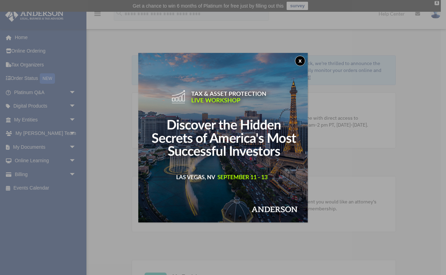
click at [299, 62] on button "x" at bounding box center [300, 61] width 10 height 10
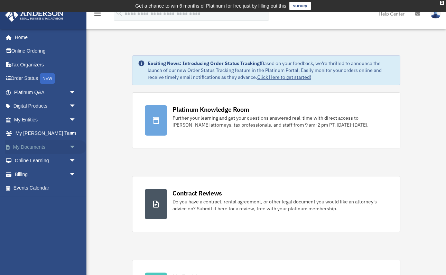
click at [69, 144] on span "arrow_drop_down" at bounding box center [76, 147] width 14 height 14
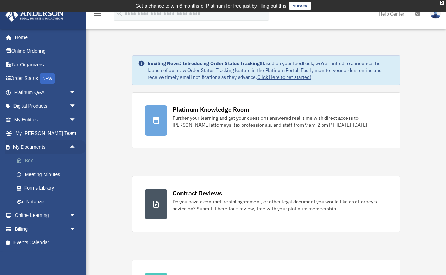
click at [36, 159] on link "Box" at bounding box center [48, 161] width 77 height 14
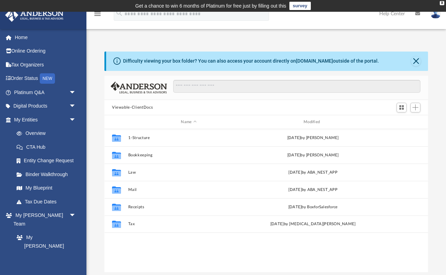
scroll to position [157, 324]
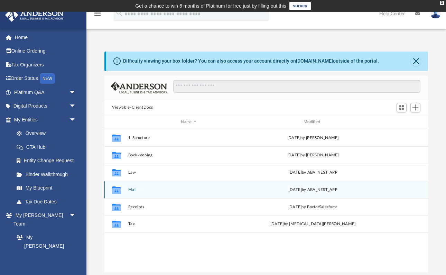
click at [131, 189] on button "Mail" at bounding box center [188, 189] width 121 height 4
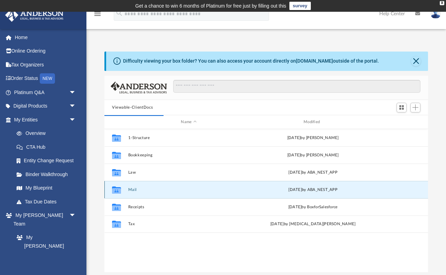
click at [134, 191] on button "Mail" at bounding box center [188, 189] width 121 height 4
click at [416, 62] on button "Close" at bounding box center [416, 61] width 10 height 10
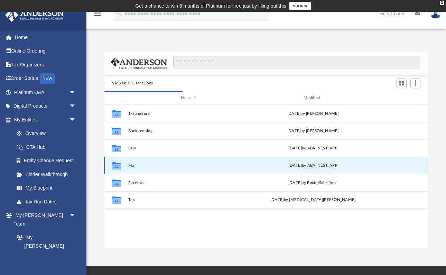
click at [134, 166] on button "Mail" at bounding box center [188, 165] width 121 height 4
click at [133, 167] on button "Mail" at bounding box center [188, 165] width 121 height 4
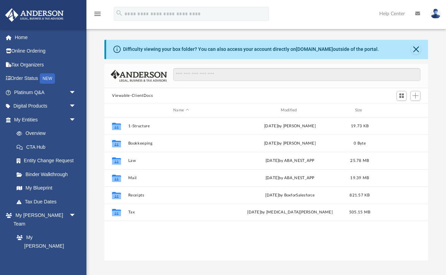
scroll to position [157, 324]
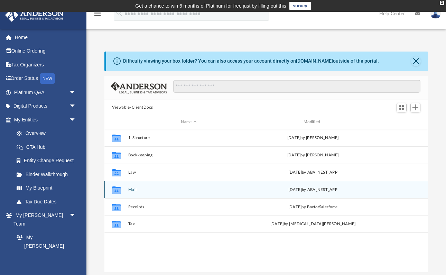
click at [132, 190] on button "Mail" at bounding box center [188, 189] width 121 height 4
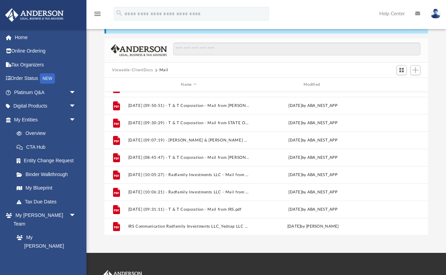
scroll to position [462, 0]
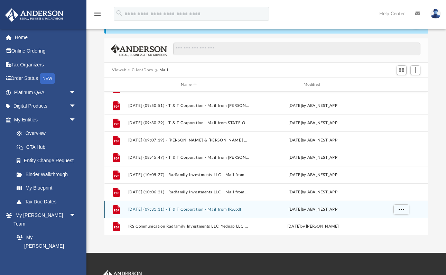
click at [180, 210] on button "[DATE] (09:31:11) - T & T Corporation - Mail from IRS.pdf" at bounding box center [188, 209] width 121 height 4
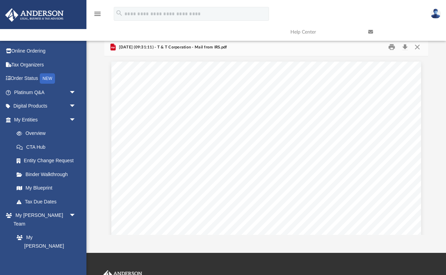
scroll to position [0, 0]
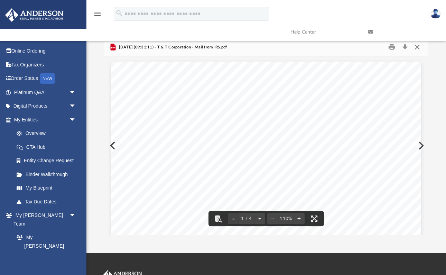
click at [419, 48] on button "Close" at bounding box center [417, 47] width 12 height 11
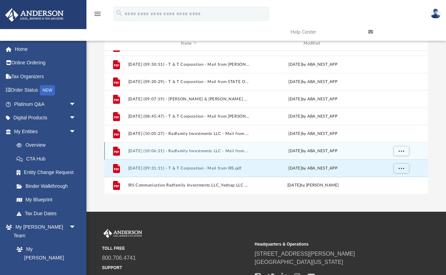
scroll to position [462, 0]
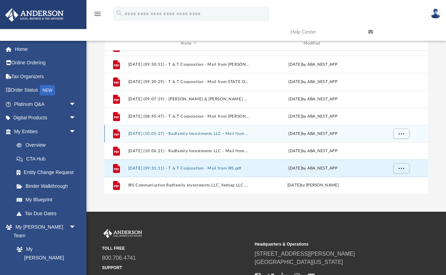
click at [207, 134] on button "[DATE] (10:05:27) - Radfamily Investments LLC - Mail from IRS.pdf" at bounding box center [188, 133] width 121 height 4
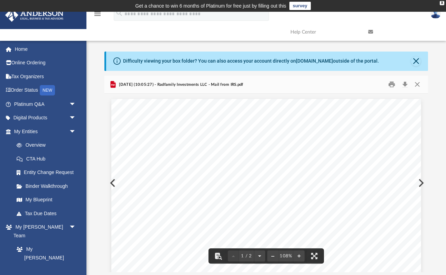
scroll to position [0, 0]
click at [420, 82] on button "Close" at bounding box center [417, 84] width 12 height 11
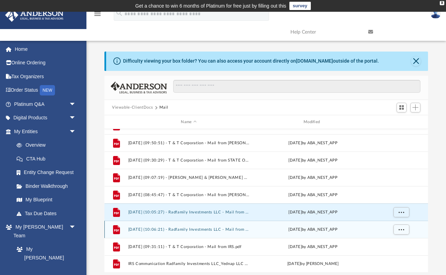
click at [212, 230] on button "[DATE] (10:06:21) - Radfamily Investments LLC - Mail from IRS.pdf" at bounding box center [188, 229] width 121 height 4
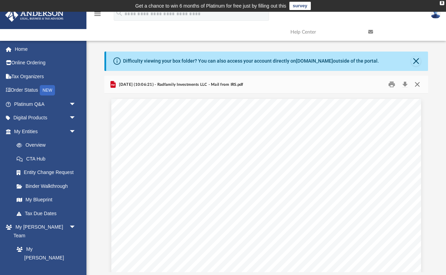
click at [417, 83] on button "Close" at bounding box center [417, 84] width 12 height 11
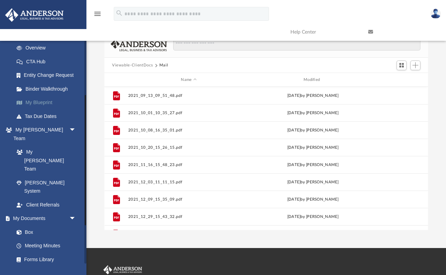
scroll to position [105, 0]
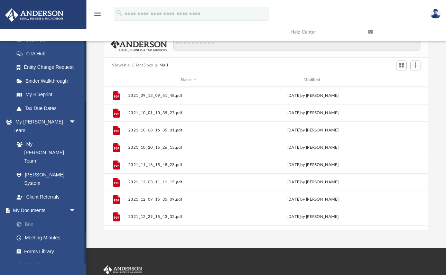
click at [33, 217] on link "Box" at bounding box center [48, 224] width 77 height 14
click at [146, 66] on button "Viewable-ClientDocs" at bounding box center [132, 65] width 41 height 6
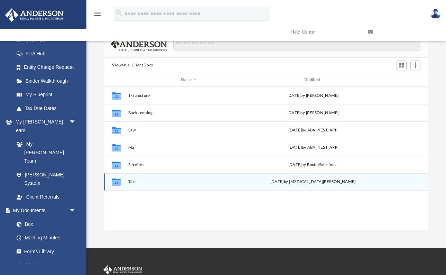
click at [131, 182] on button "Tax" at bounding box center [188, 182] width 121 height 4
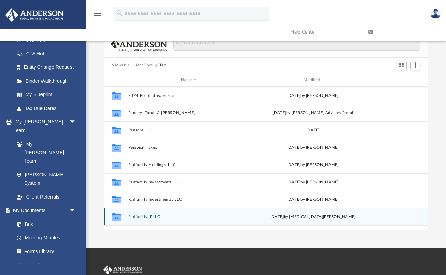
click at [149, 216] on button "Radfamily, PLLC" at bounding box center [188, 216] width 121 height 4
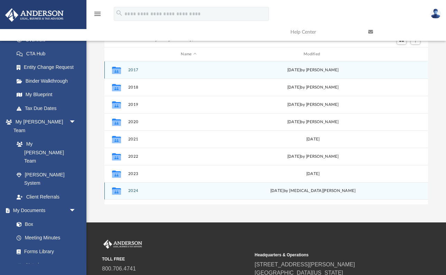
scroll to position [72, 0]
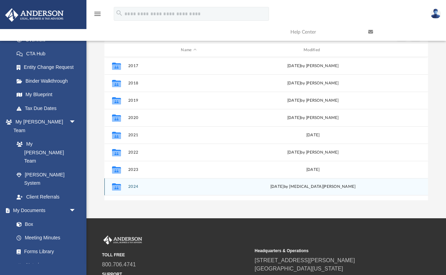
click at [131, 187] on button "2024" at bounding box center [188, 187] width 121 height 4
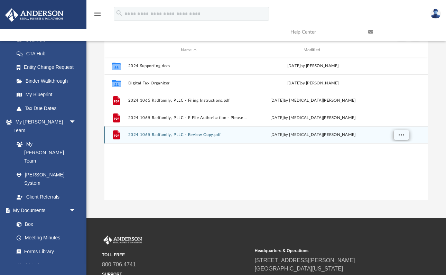
click at [398, 135] on button "More options" at bounding box center [401, 135] width 16 height 10
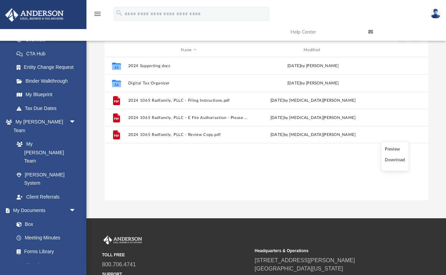
click at [390, 160] on li "Download" at bounding box center [395, 159] width 20 height 7
